Goal: Information Seeking & Learning: Find specific fact

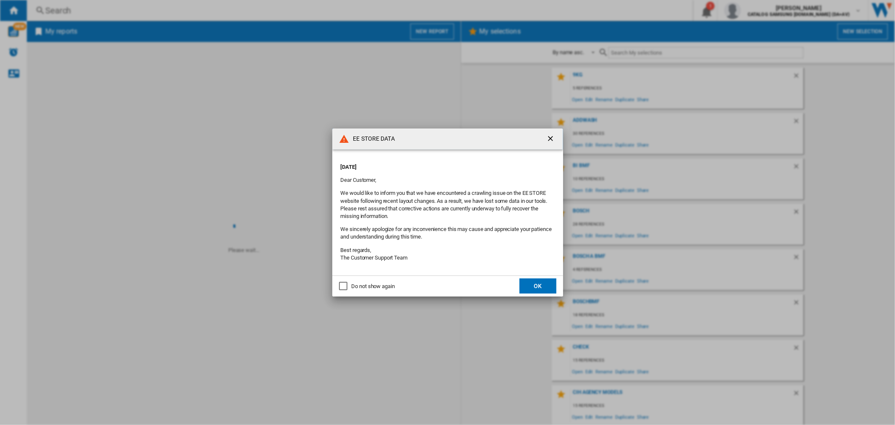
click at [526, 287] on button "OK" at bounding box center [538, 285] width 37 height 15
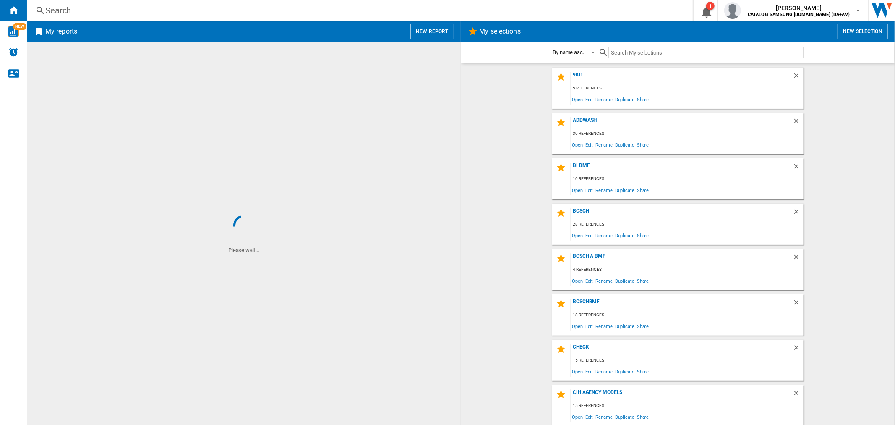
click at [274, 11] on div "Search" at bounding box center [358, 11] width 626 height 12
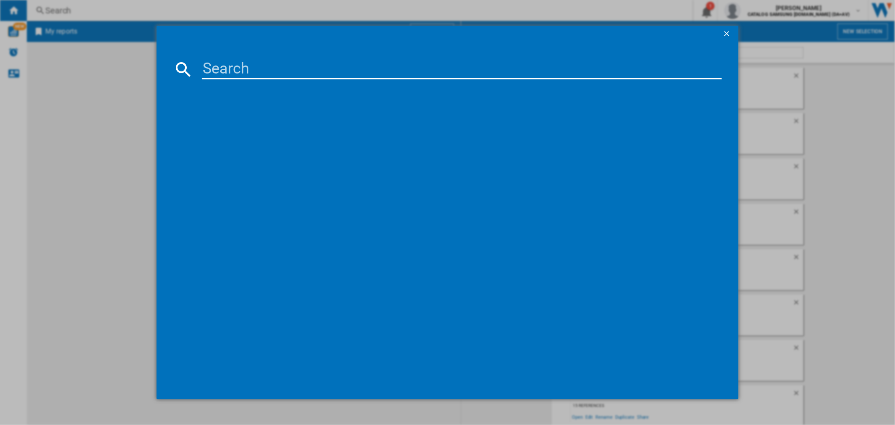
click at [252, 79] on md-dialog-content at bounding box center [448, 220] width 582 height 357
click at [256, 75] on input at bounding box center [462, 69] width 520 height 20
paste input "DVG51CG8000V"
type input "DVG51CG8000V"
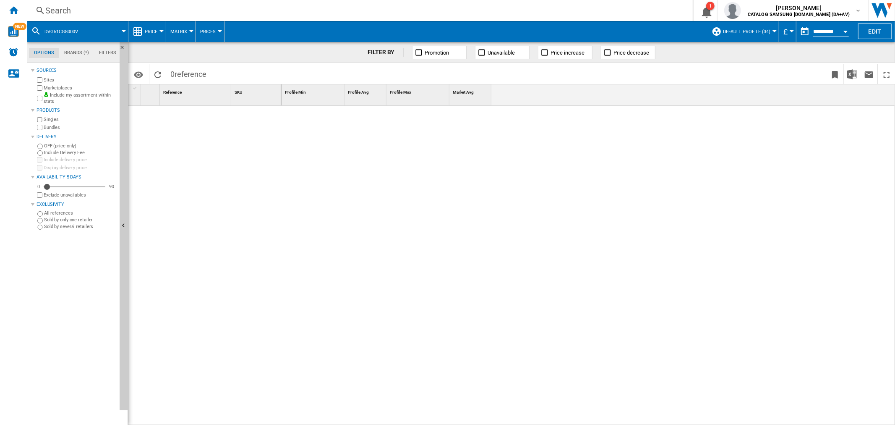
click at [228, 13] on div "Search" at bounding box center [358, 11] width 626 height 12
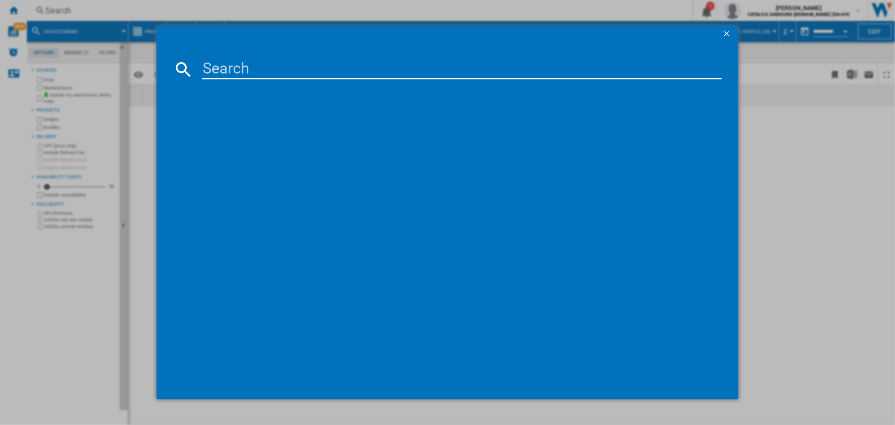
click at [261, 68] on input at bounding box center [462, 69] width 520 height 20
paste input "SDC16709"
type input "SDC16709"
